Goal: Information Seeking & Learning: Learn about a topic

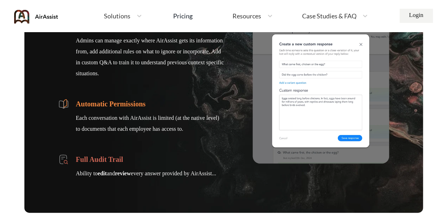
scroll to position [952, 0]
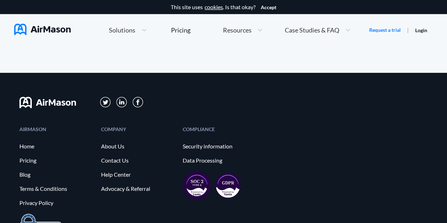
scroll to position [3875, 0]
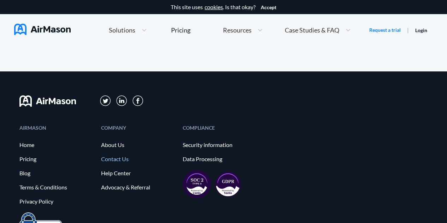
click at [126, 156] on link "Contact Us" at bounding box center [138, 159] width 75 height 6
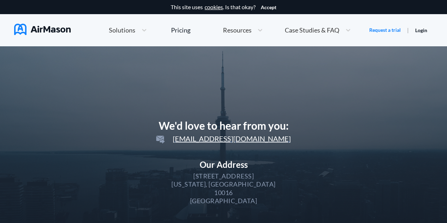
scroll to position [81, 0]
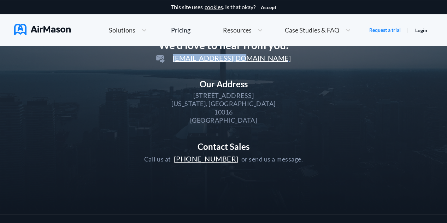
drag, startPoint x: 280, startPoint y: 60, endPoint x: 198, endPoint y: 57, distance: 81.8
click at [198, 57] on div "We'd love to hear from you: hello@airmason.com Our Address 169 Madison Ave STE …" at bounding box center [223, 101] width 159 height 125
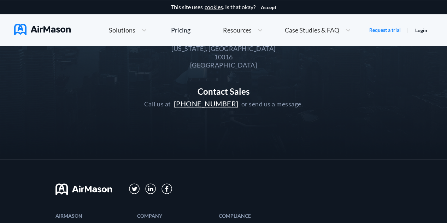
copy span "hello@airmason.com"
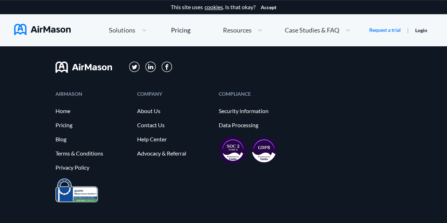
scroll to position [258, 0]
click at [63, 125] on link "Pricing" at bounding box center [93, 125] width 75 height 6
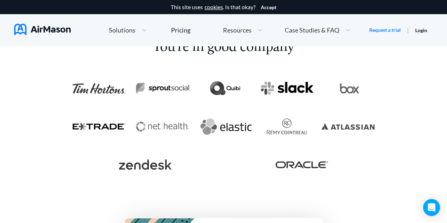
scroll to position [1369, 0]
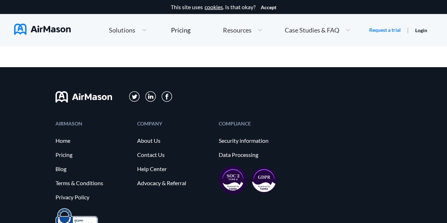
scroll to position [788, 0]
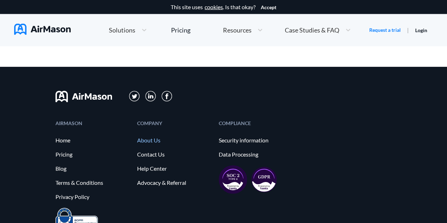
click at [147, 140] on link "About Us" at bounding box center [174, 140] width 75 height 6
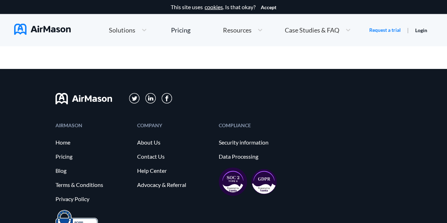
scroll to position [672, 0]
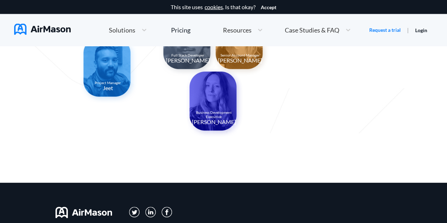
click at [211, 99] on img at bounding box center [214, 102] width 59 height 71
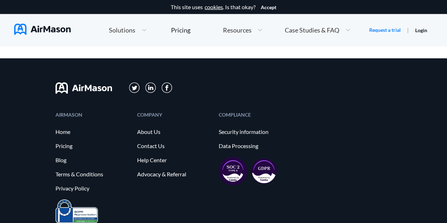
scroll to position [843, 0]
